Goal: Use online tool/utility: Utilize a website feature to perform a specific function

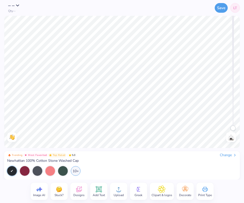
click at [76, 193] on icon at bounding box center [79, 190] width 6 height 6
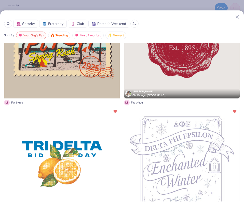
scroll to position [424, 0]
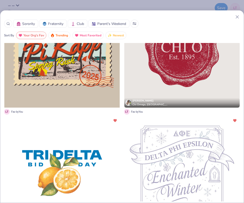
click at [238, 18] on line at bounding box center [237, 17] width 3 height 3
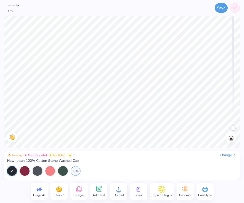
click at [81, 194] on span "Designs" at bounding box center [78, 196] width 11 height 4
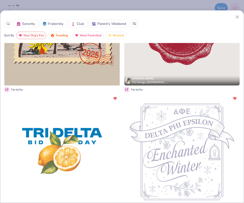
scroll to position [430, 0]
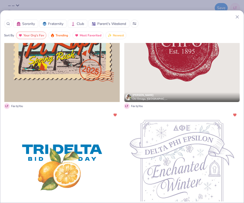
click at [45, 174] on div at bounding box center [62, 169] width 116 height 116
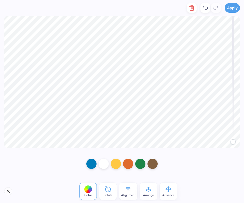
click at [131, 193] on div "Alignment" at bounding box center [128, 191] width 18 height 17
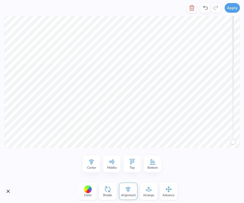
click at [113, 161] on icon at bounding box center [112, 162] width 8 height 8
click at [91, 165] on icon at bounding box center [92, 162] width 8 height 8
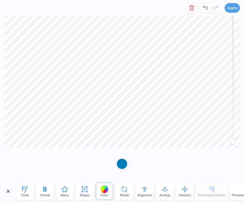
click at [127, 157] on div at bounding box center [122, 164] width 10 height 14
